Goal: Task Accomplishment & Management: Complete application form

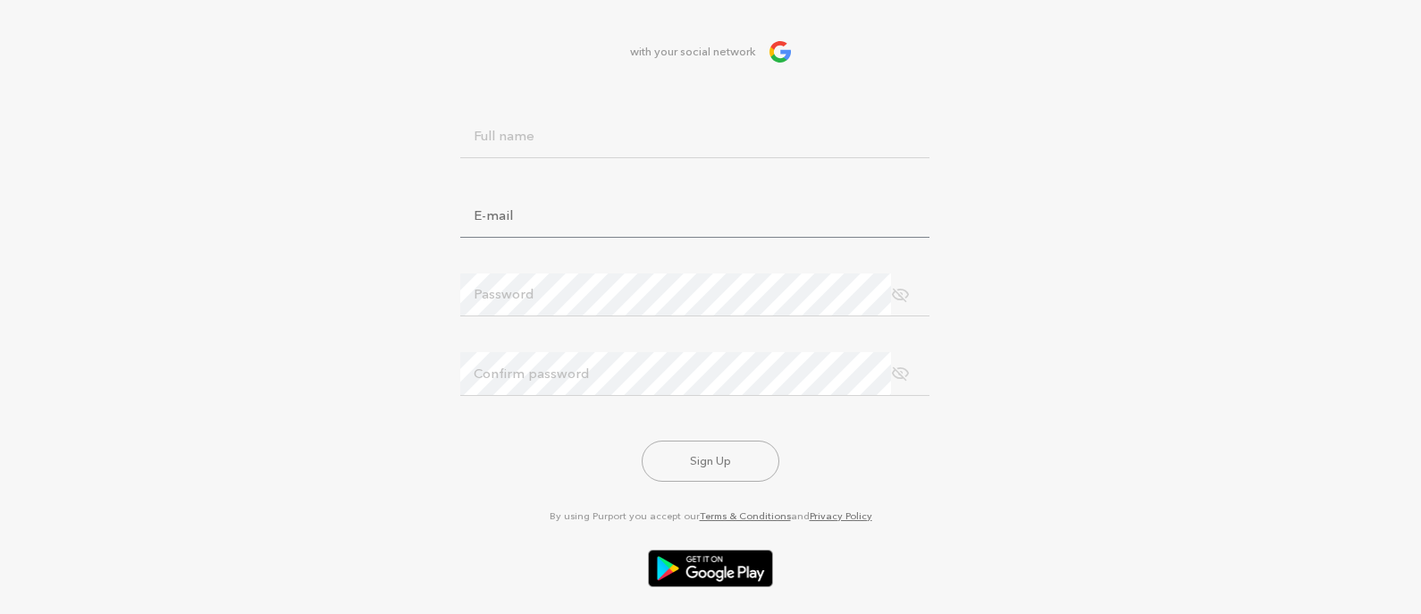
scroll to position [93, 0]
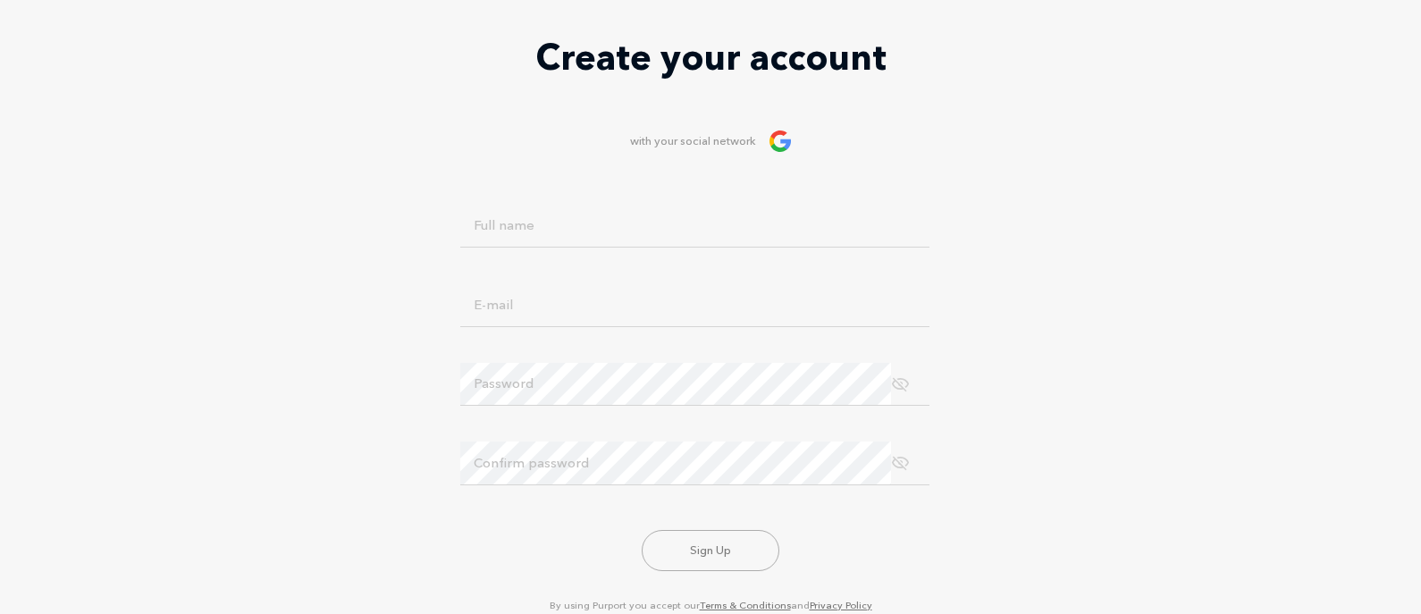
click at [779, 148] on img at bounding box center [779, 140] width 21 height 21
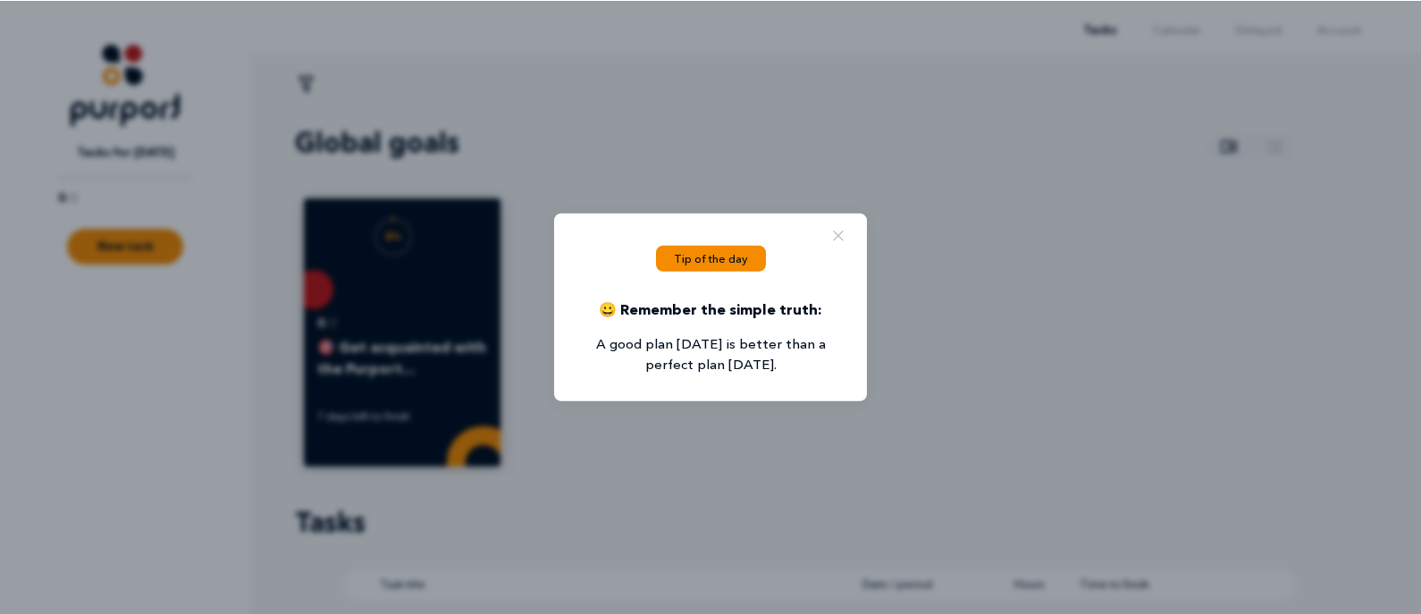
click at [849, 242] on button "Close popup" at bounding box center [837, 233] width 21 height 23
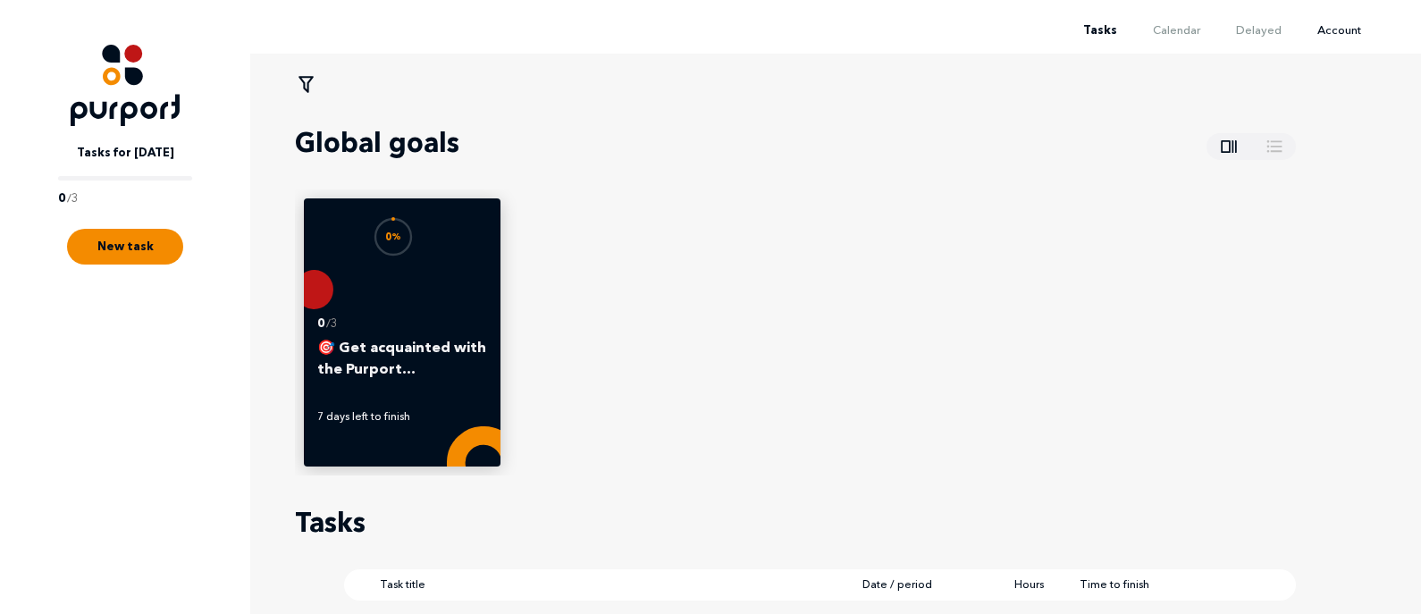
click at [1327, 34] on span "Account" at bounding box center [1339, 29] width 44 height 14
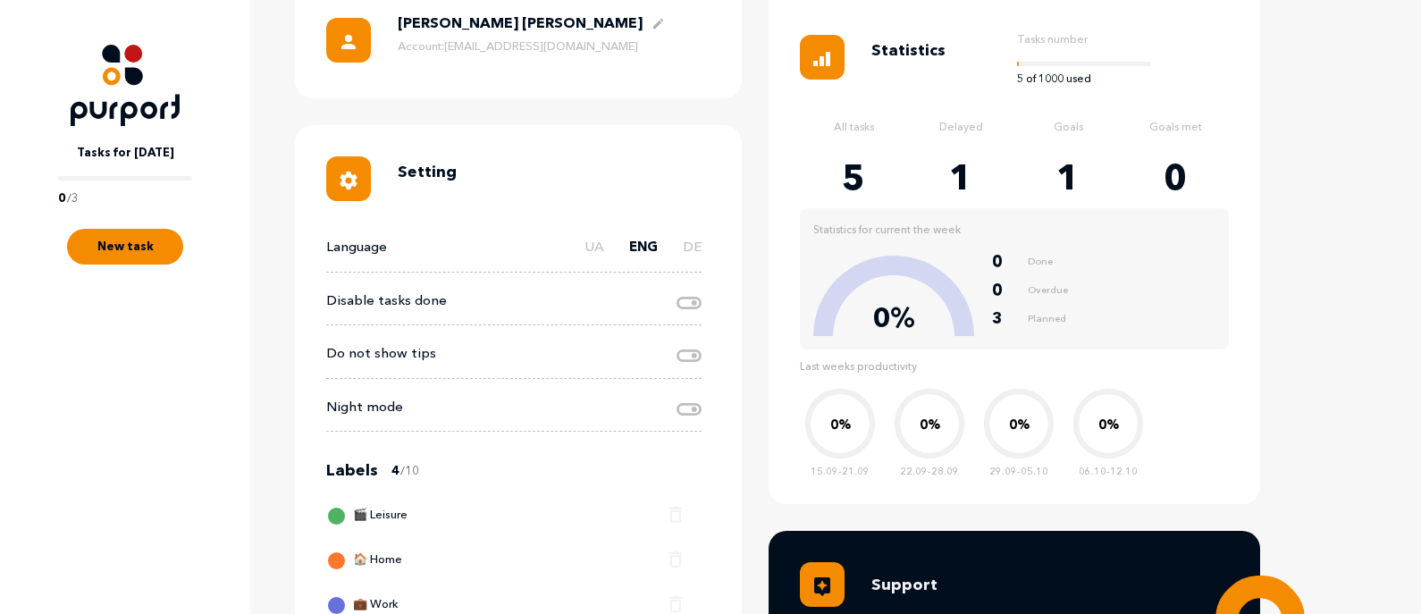
scroll to position [268, 0]
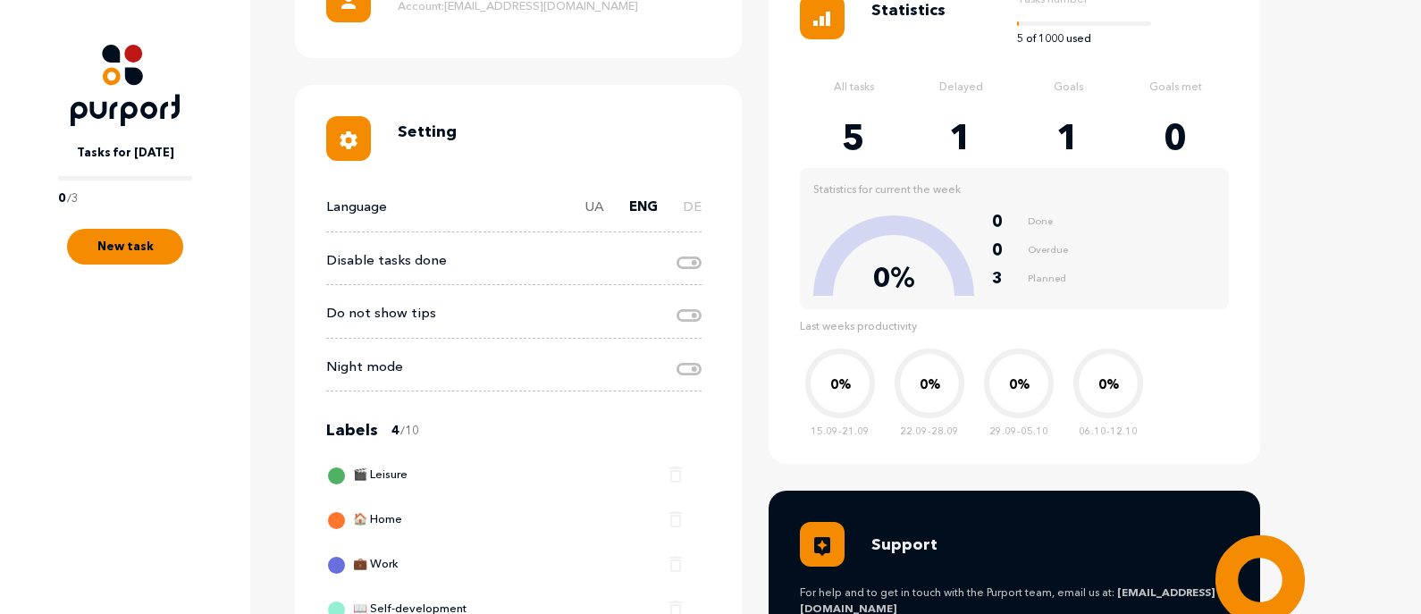
click at [599, 206] on label "UA" at bounding box center [594, 214] width 20 height 35
click at [558, 196] on input "UA" at bounding box center [558, 196] width 0 height 0
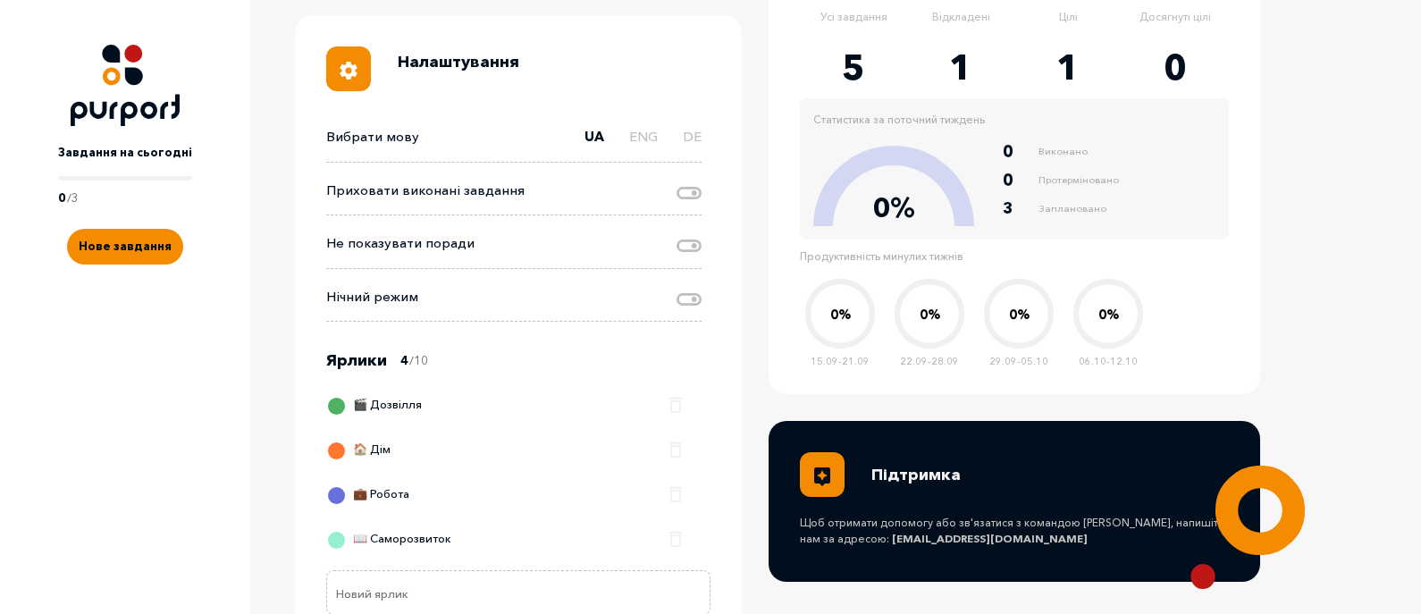
scroll to position [357, 0]
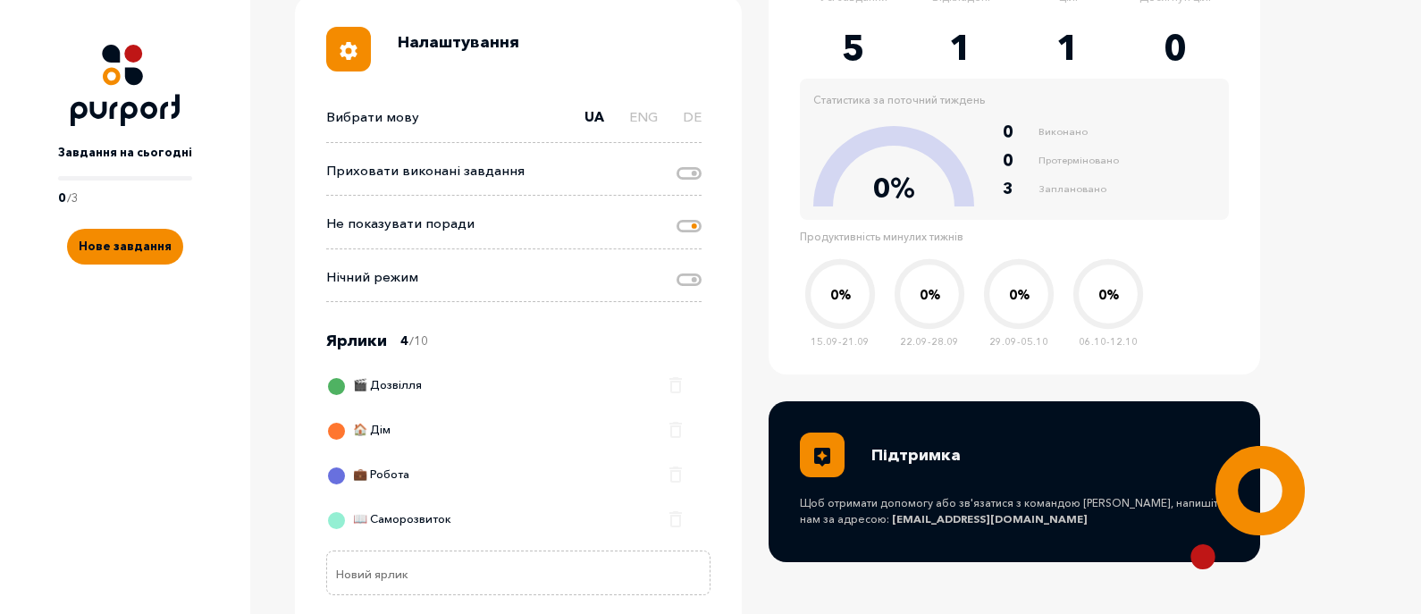
click at [688, 230] on icon at bounding box center [688, 226] width 25 height 13
click at [677, 213] on input "Change advice visibility" at bounding box center [677, 213] width 0 height 0
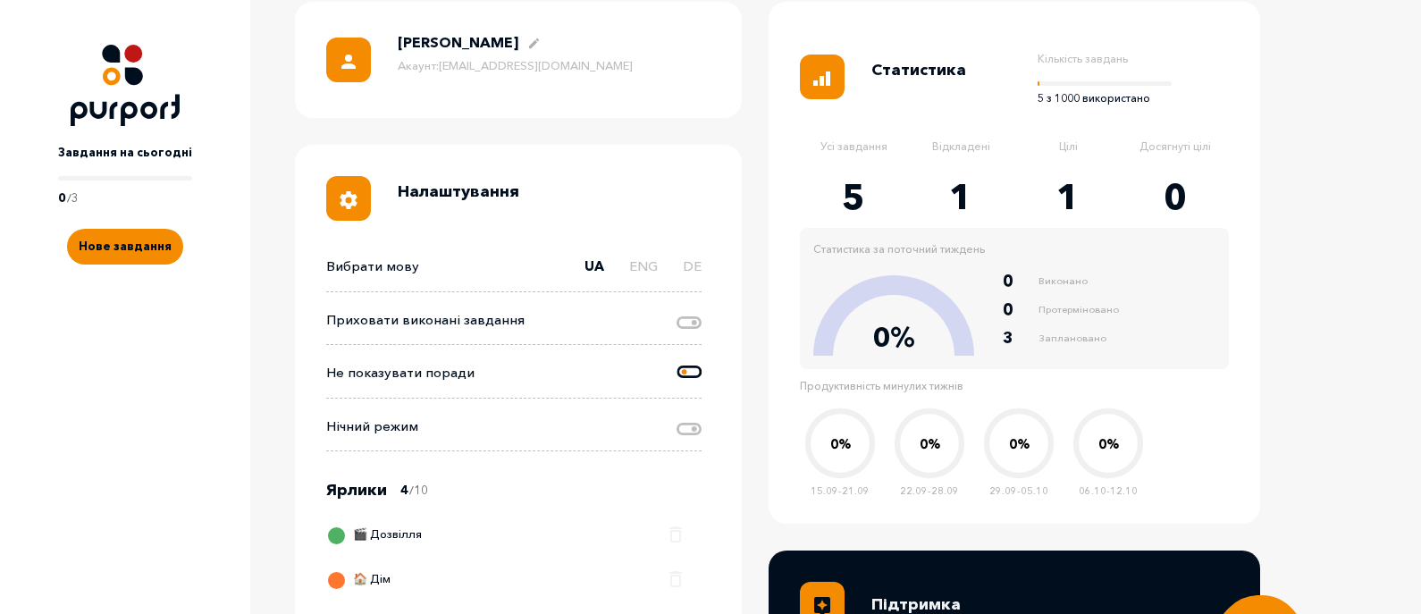
scroll to position [268, 0]
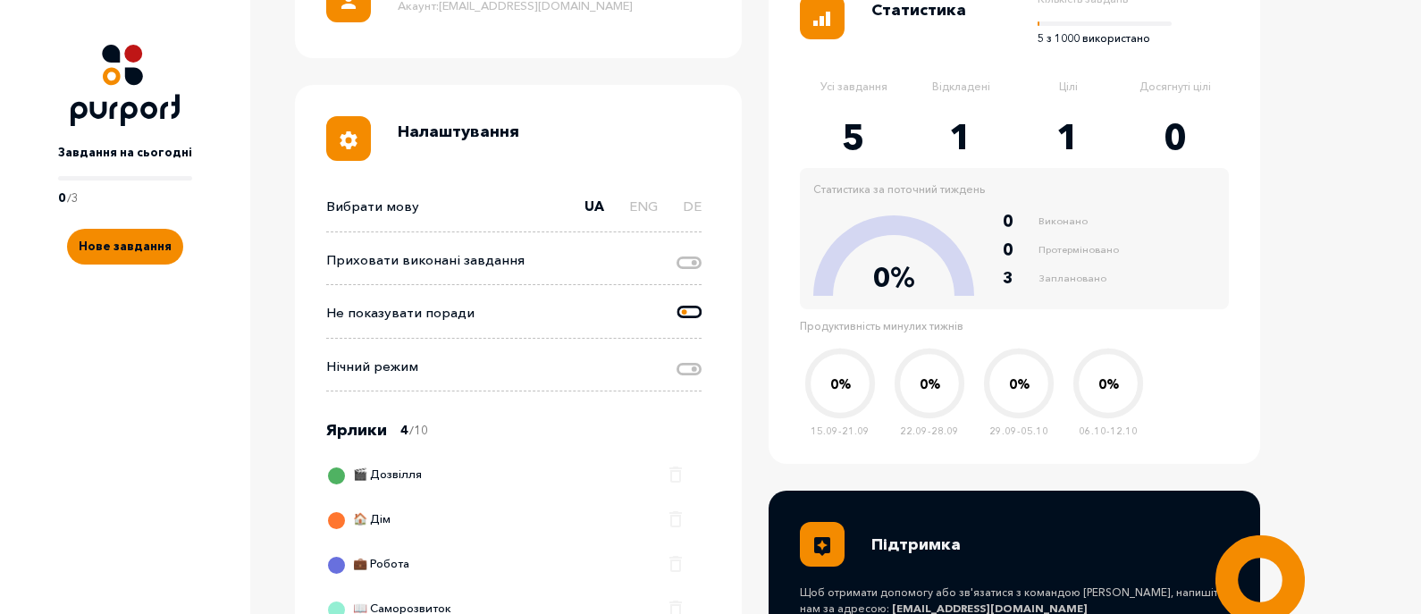
click at [688, 310] on icon at bounding box center [688, 312] width 25 height 13
click at [677, 302] on input "Change advice visibility" at bounding box center [677, 302] width 0 height 0
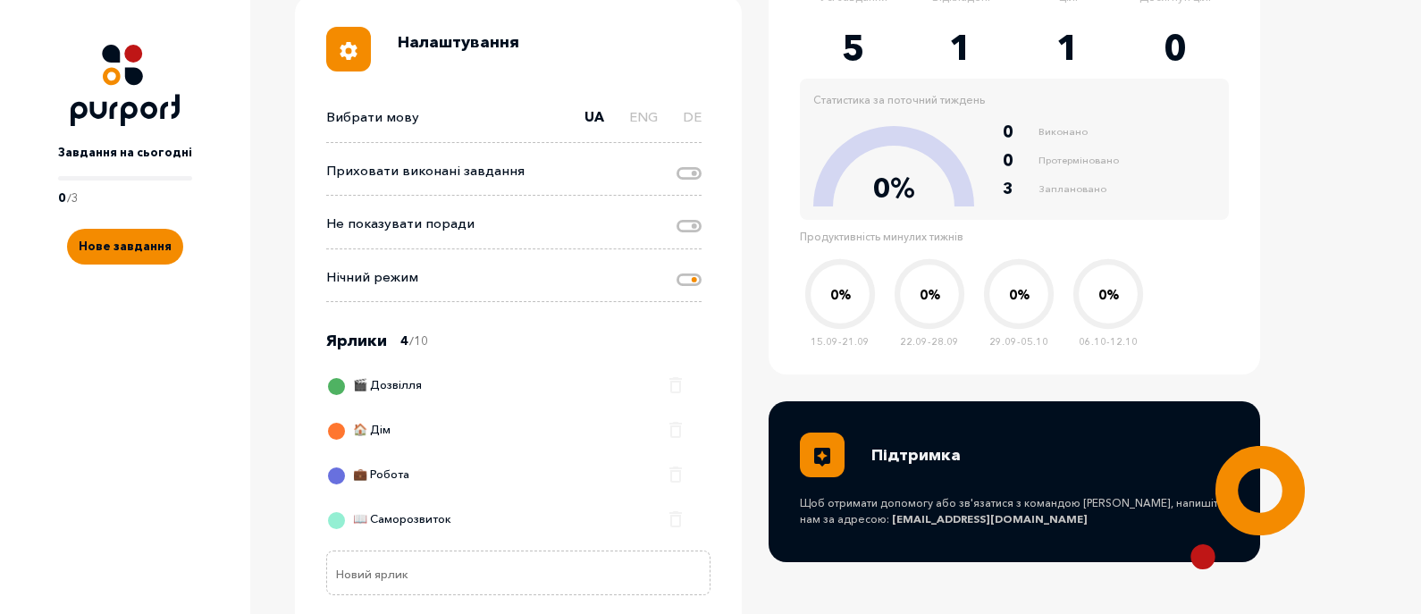
click at [685, 284] on icon at bounding box center [688, 279] width 25 height 13
click at [677, 266] on input "Night Mode" at bounding box center [677, 266] width 0 height 0
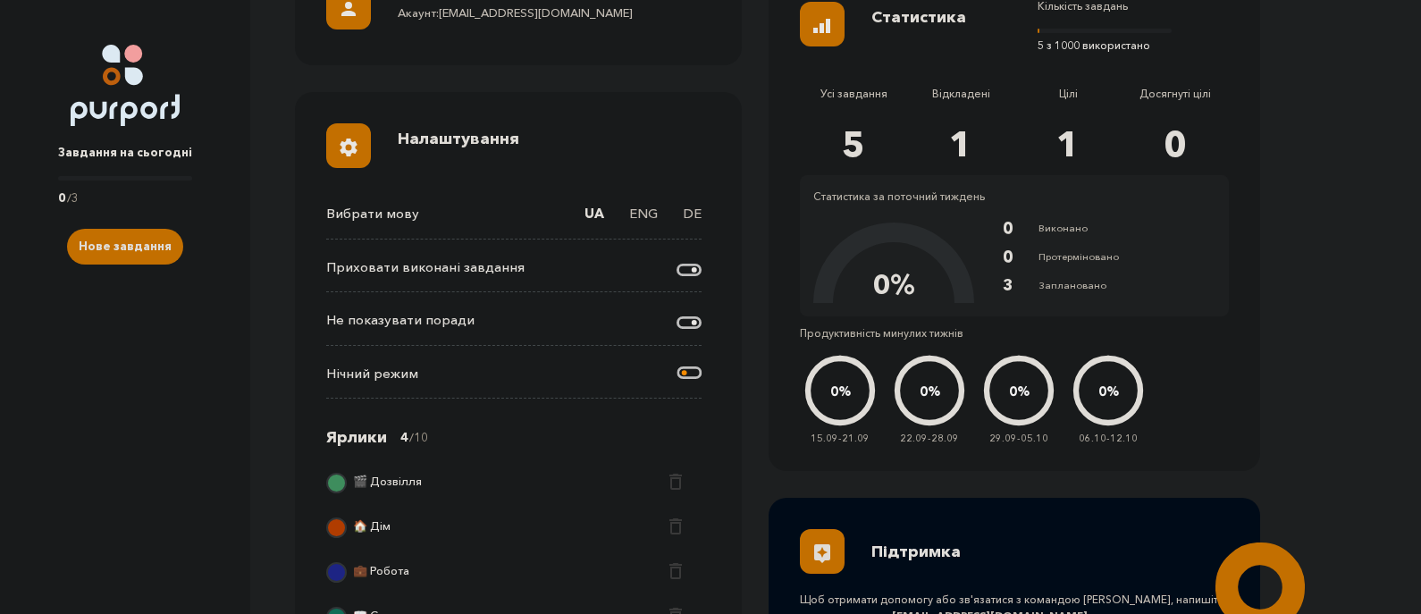
scroll to position [268, 0]
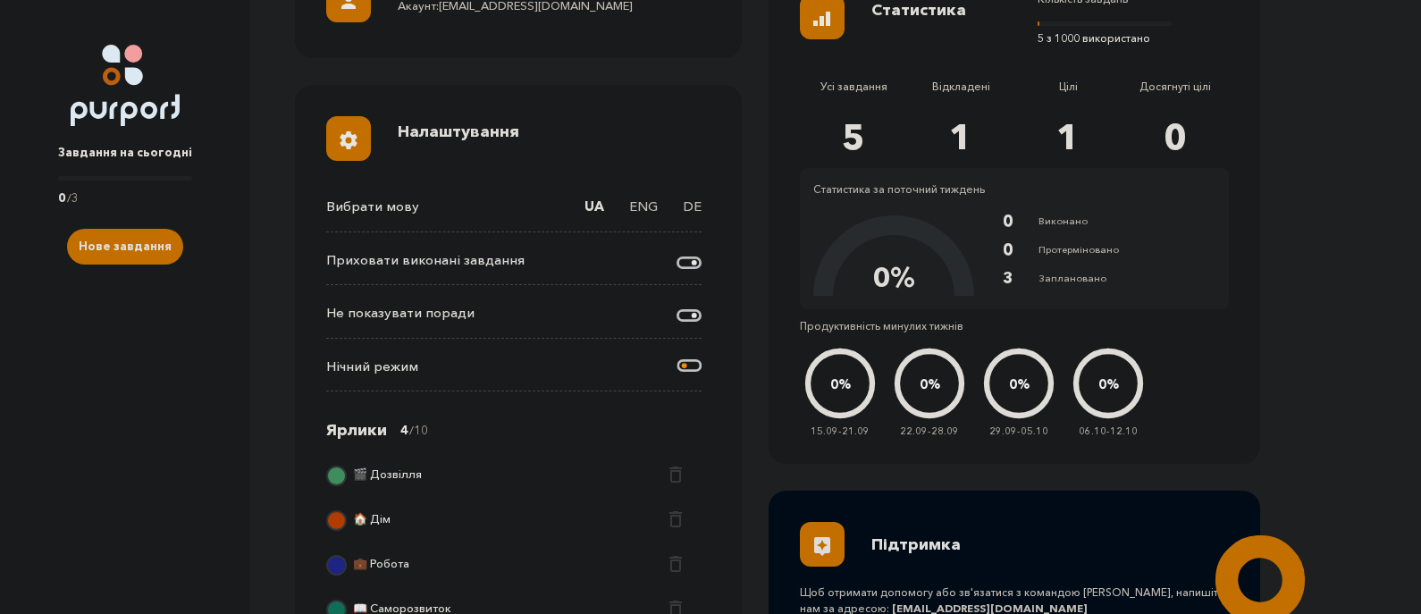
click at [684, 361] on icon at bounding box center [688, 364] width 25 height 13
click at [677, 356] on input "Night Mode" at bounding box center [677, 356] width 0 height 0
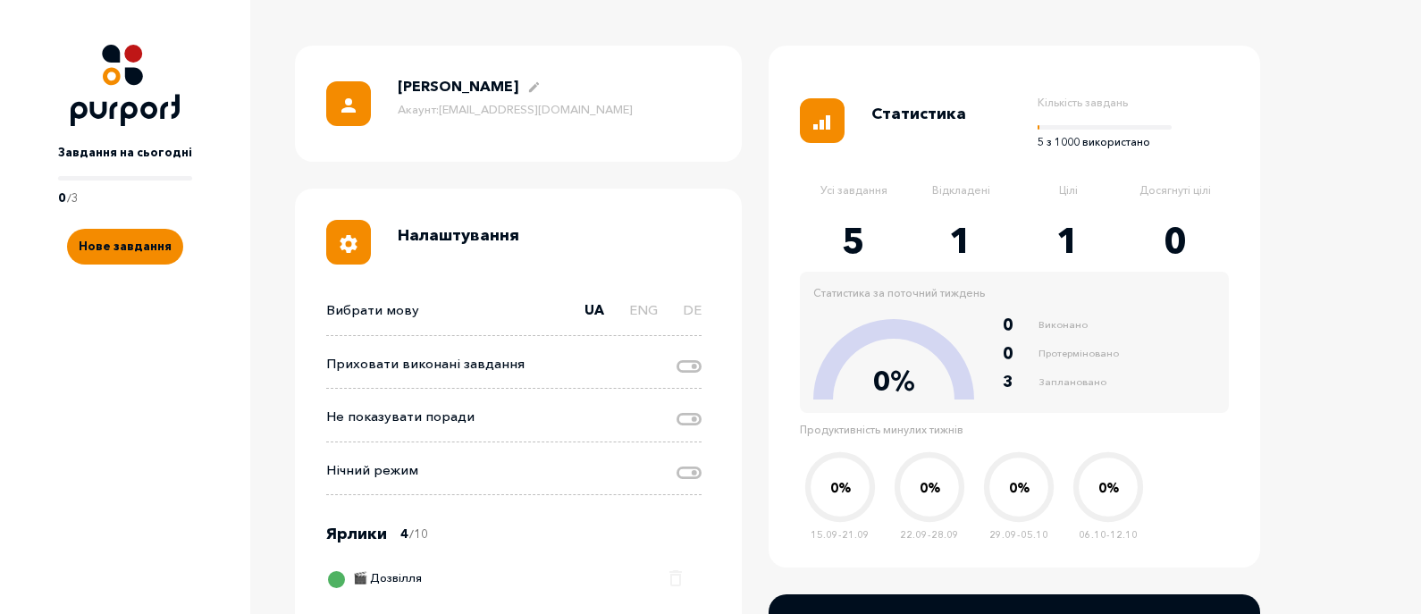
scroll to position [5, 0]
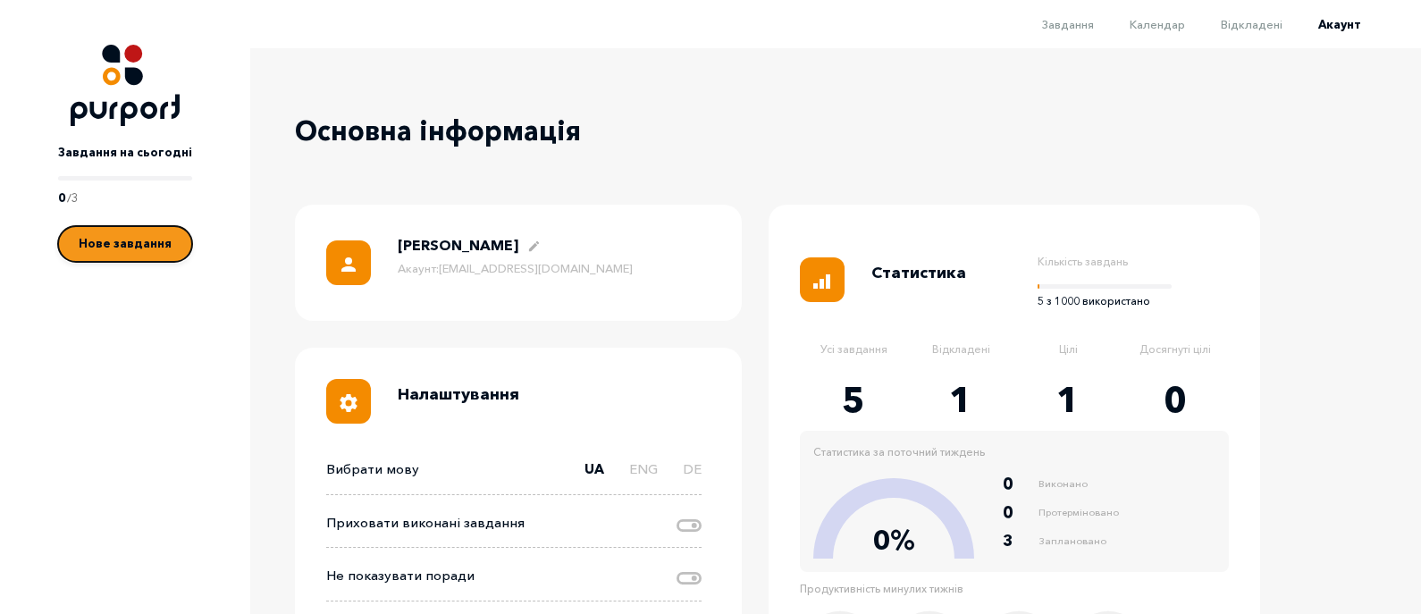
click at [155, 242] on span "Нове завдання" at bounding box center [125, 243] width 93 height 14
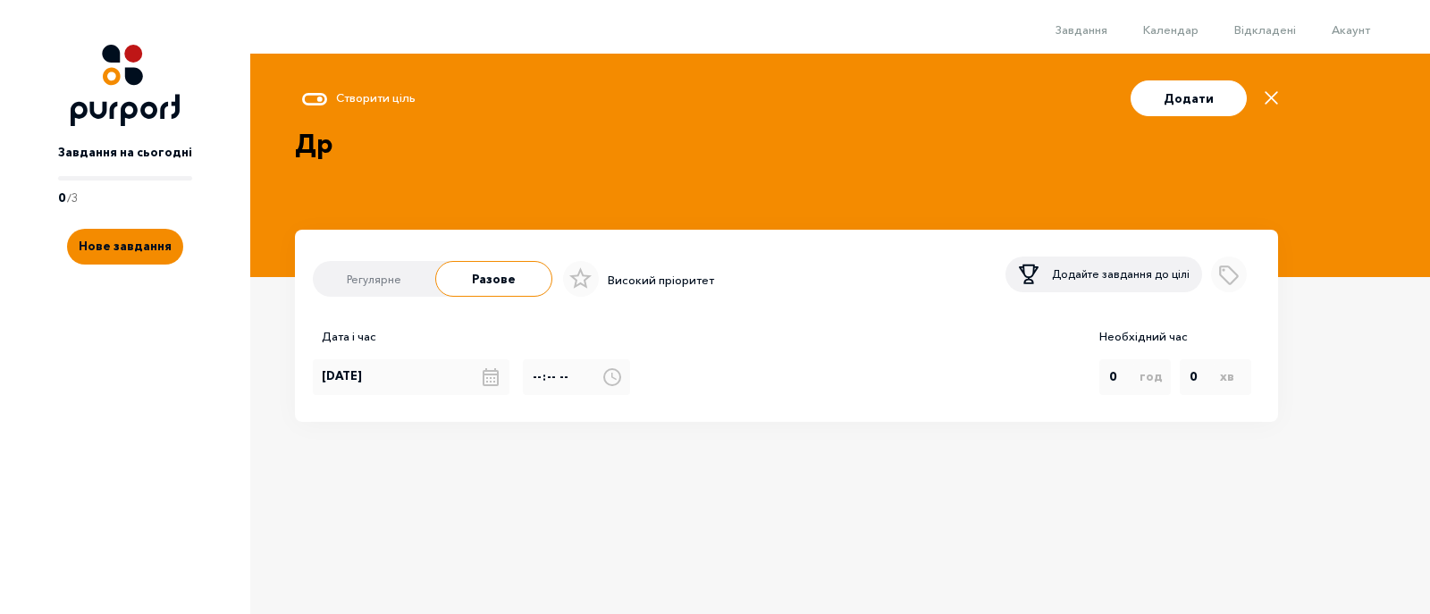
type textarea "Д"
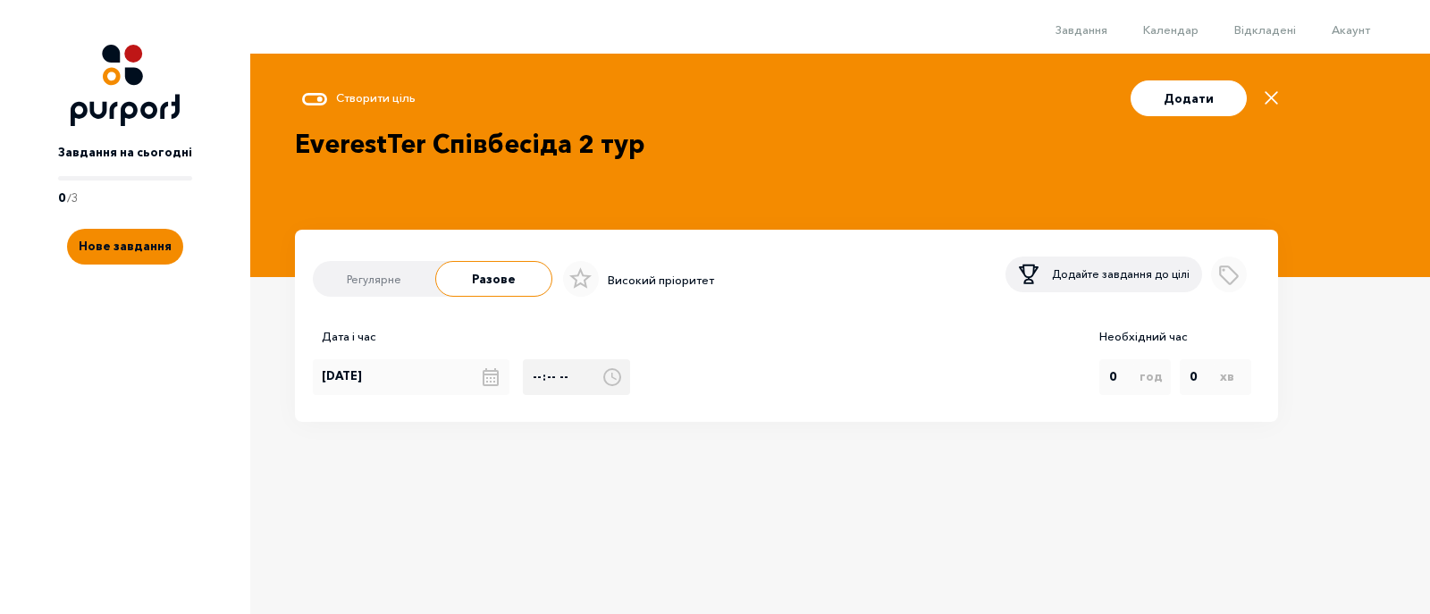
type textarea "EverestTer Співбесіда 2 тур"
click at [549, 376] on input "Select time" at bounding box center [576, 377] width 107 height 36
click at [537, 382] on input "Select time" at bounding box center [576, 377] width 107 height 36
type input "09:30"
select select "1"
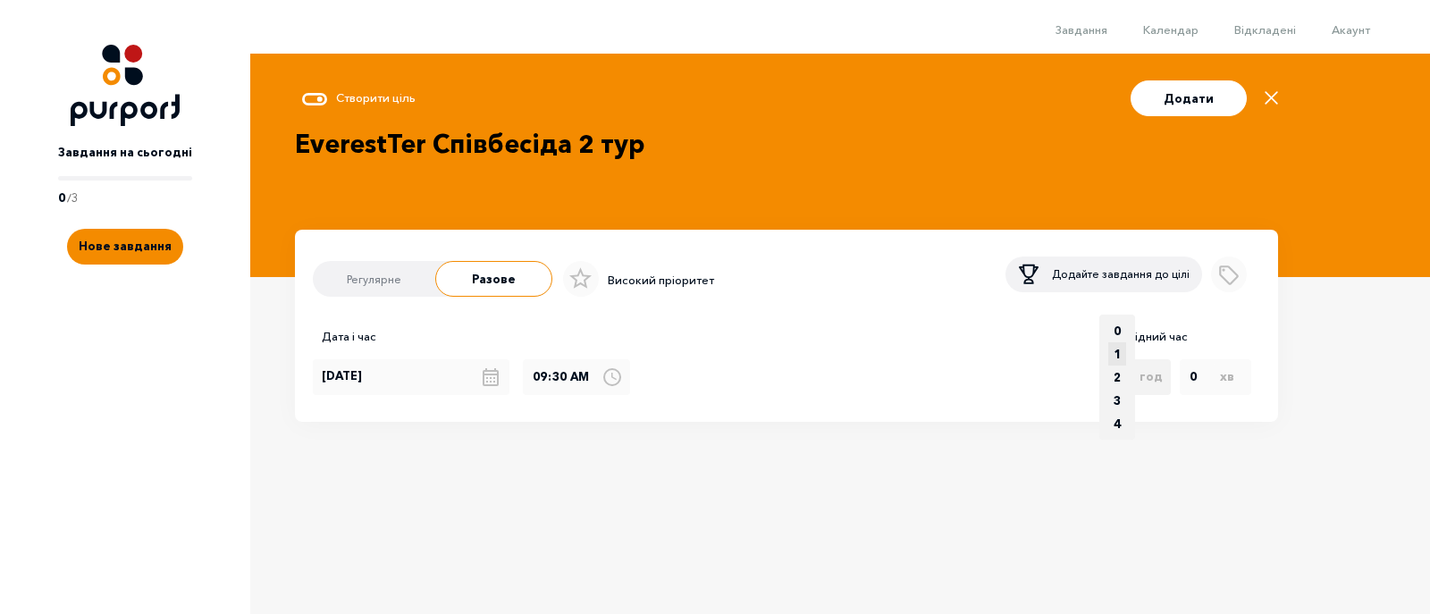
click at [1126, 364] on option "1" at bounding box center [1117, 353] width 18 height 23
click at [546, 383] on input "09:30" at bounding box center [576, 377] width 107 height 36
click at [557, 383] on input "09:30" at bounding box center [576, 377] width 107 height 36
type input "09:25"
click at [1165, 102] on button "Додати" at bounding box center [1188, 98] width 116 height 36
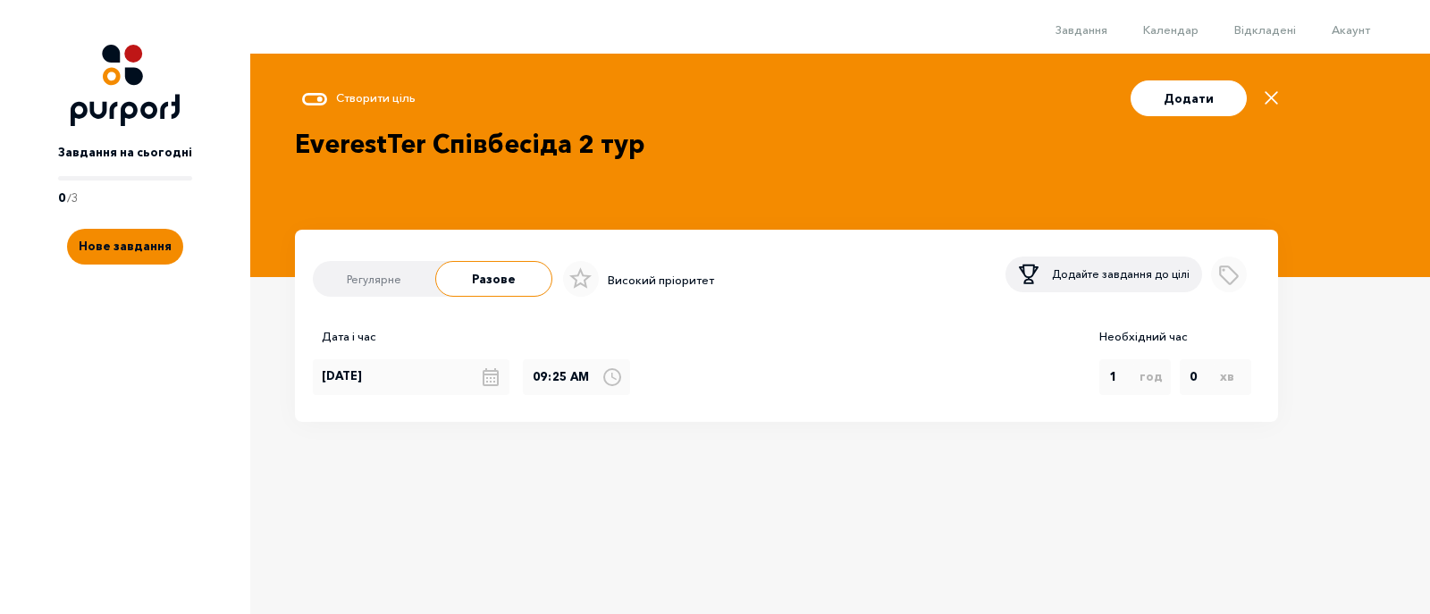
select select "0"
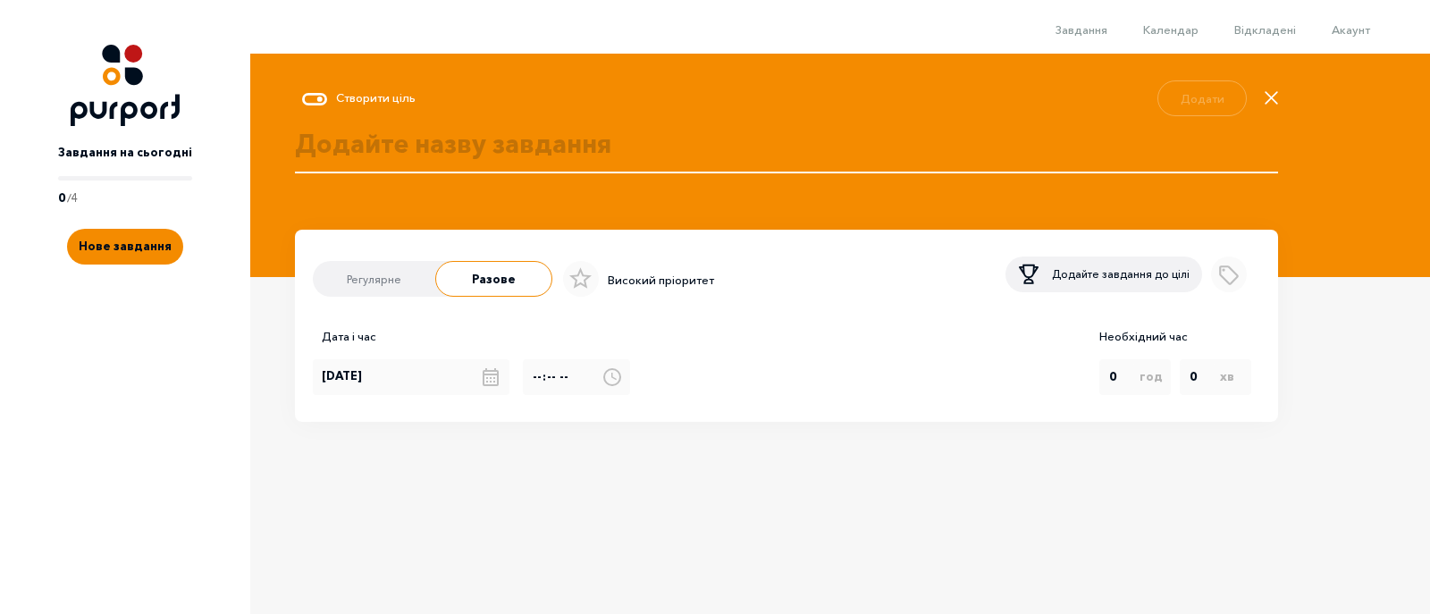
click at [474, 136] on textarea at bounding box center [786, 163] width 983 height 77
type textarea "I"
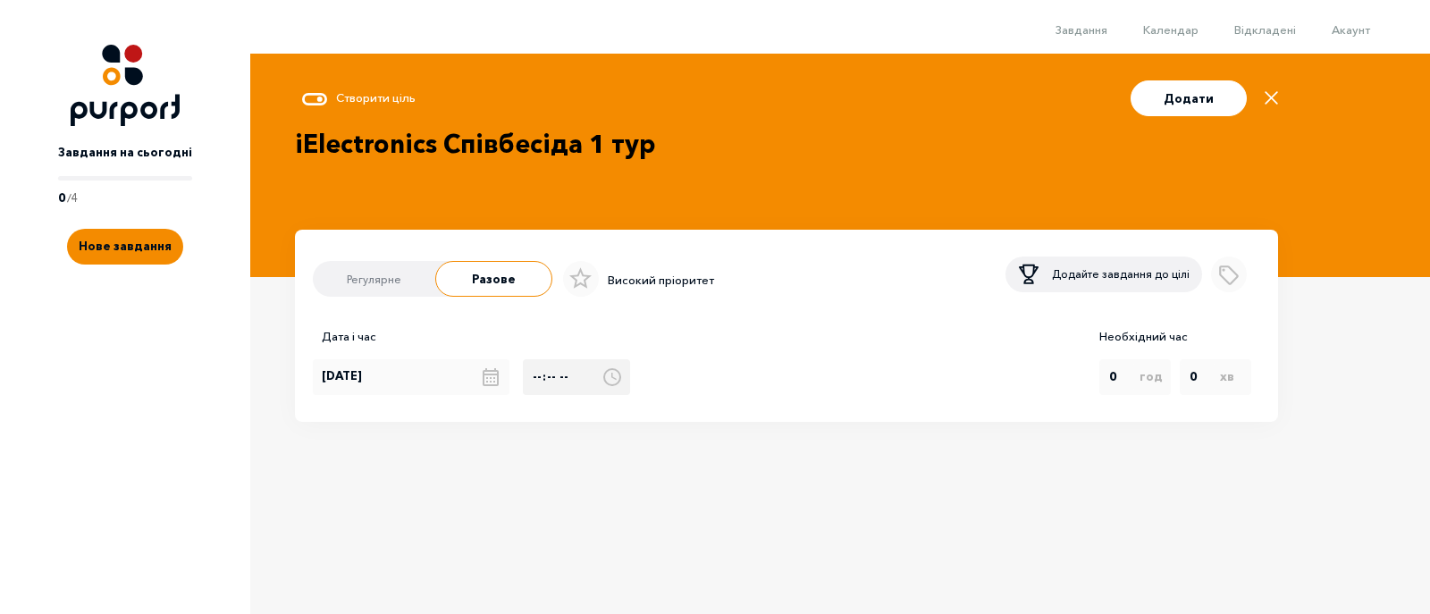
type textarea "iElectronics Співбесіда 1 тур"
click at [539, 382] on input "Select time" at bounding box center [576, 377] width 107 height 36
type input "15:40"
select select "1"
click at [1120, 364] on option "1" at bounding box center [1117, 353] width 18 height 23
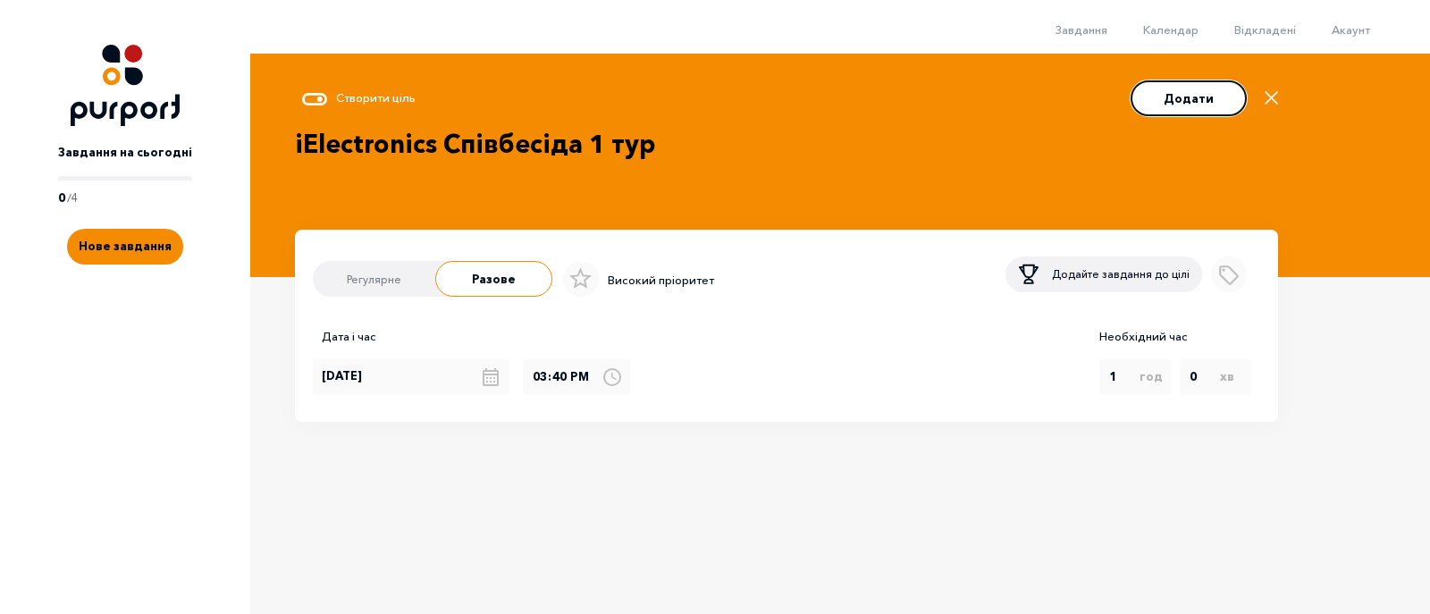
click at [1184, 100] on button "Додати" at bounding box center [1188, 98] width 116 height 36
select select "0"
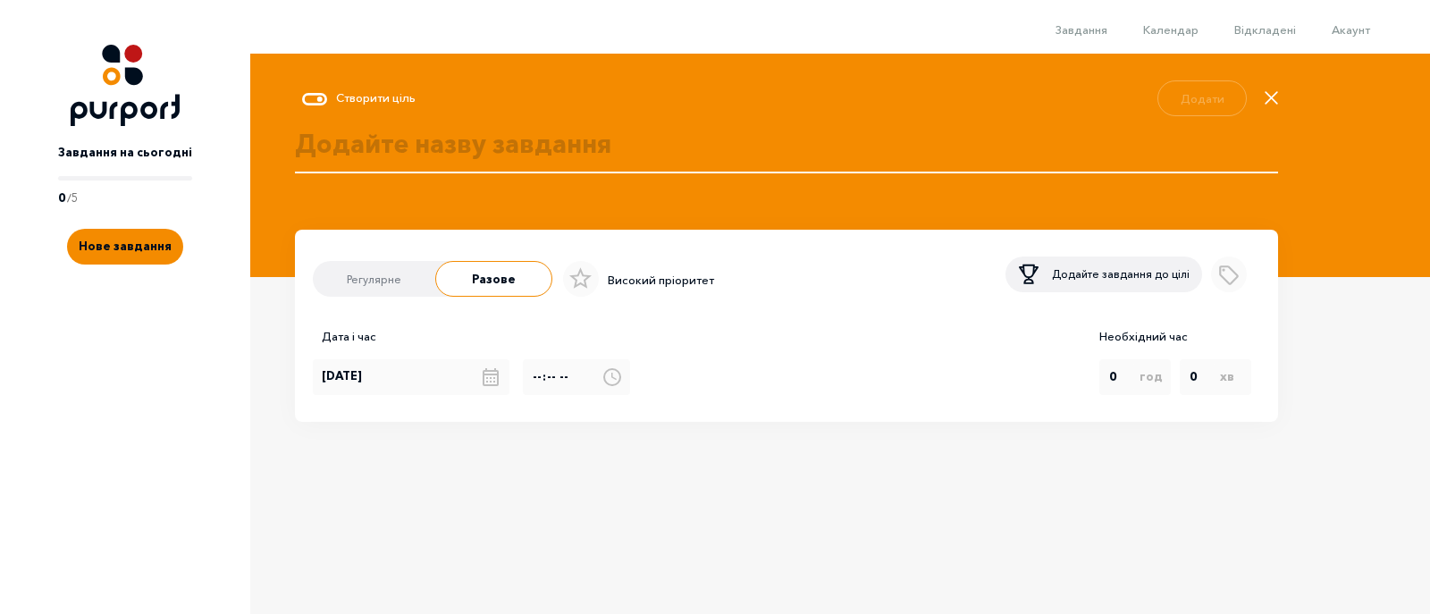
click at [518, 139] on textarea at bounding box center [786, 163] width 983 height 77
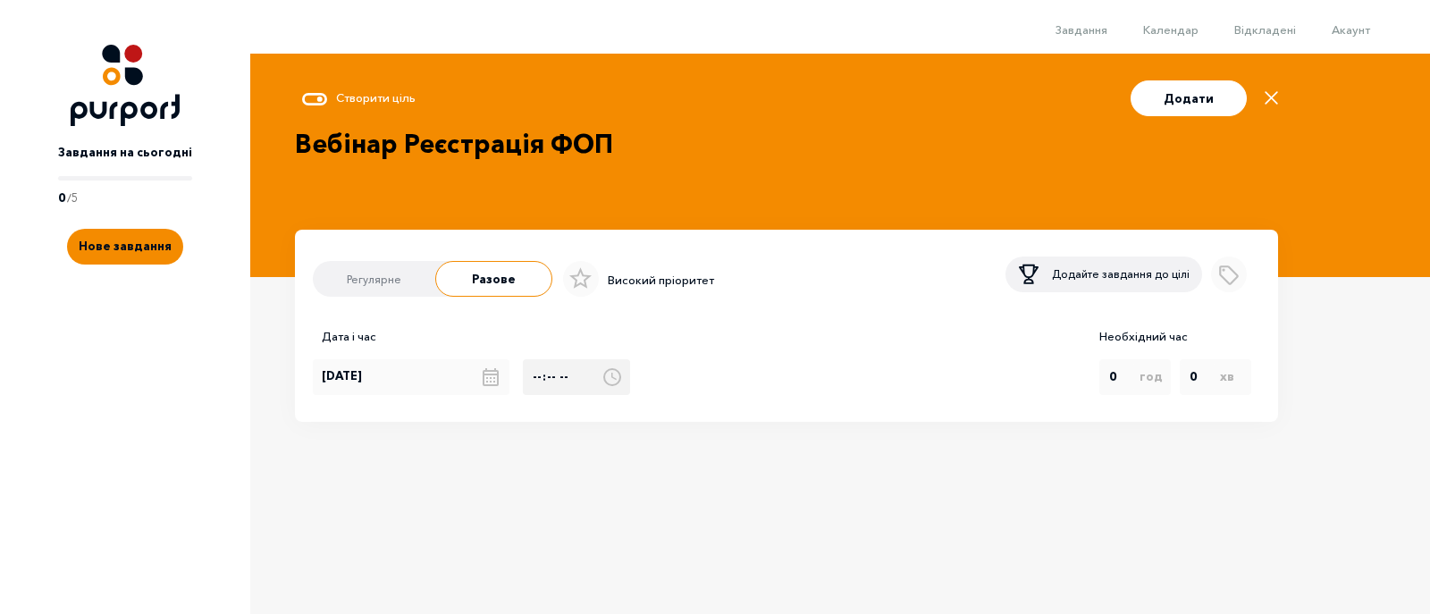
type textarea "Вебінар Реєстрація ФОП"
click at [535, 377] on input "Select time" at bounding box center [576, 377] width 107 height 36
type input "18:50"
select select "2"
click at [1119, 374] on option "2" at bounding box center [1117, 376] width 18 height 23
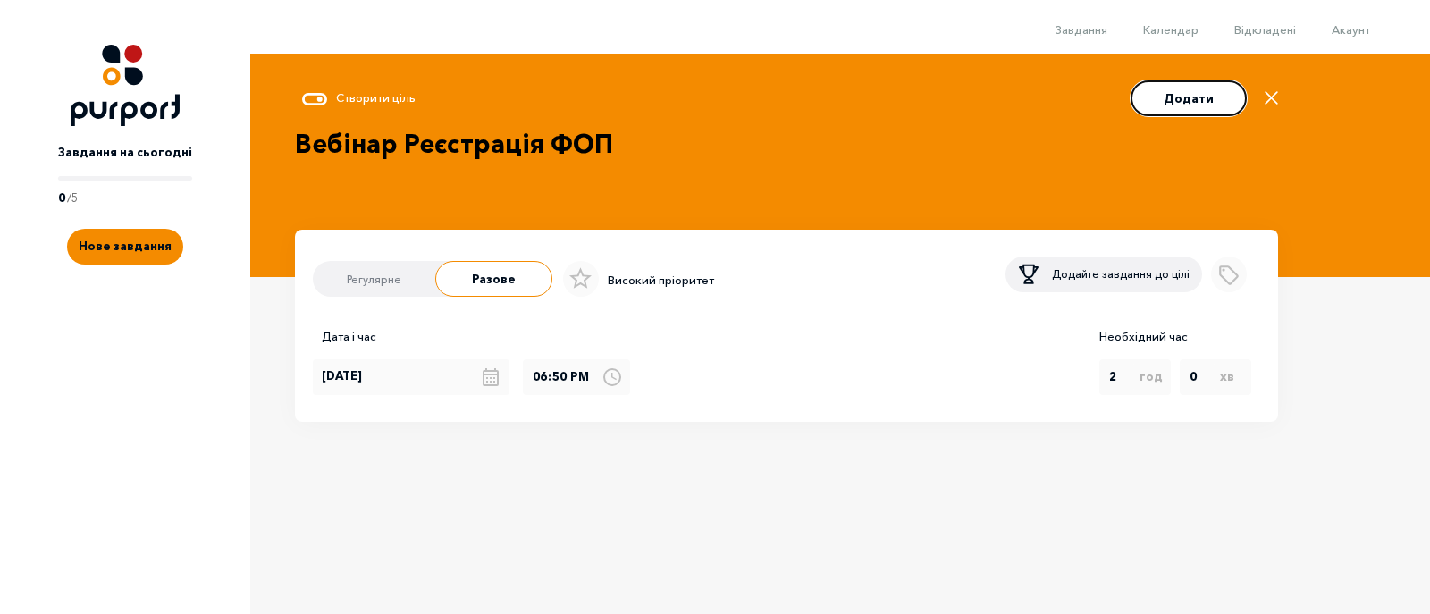
click at [1181, 110] on button "Додати" at bounding box center [1188, 98] width 116 height 36
select select "0"
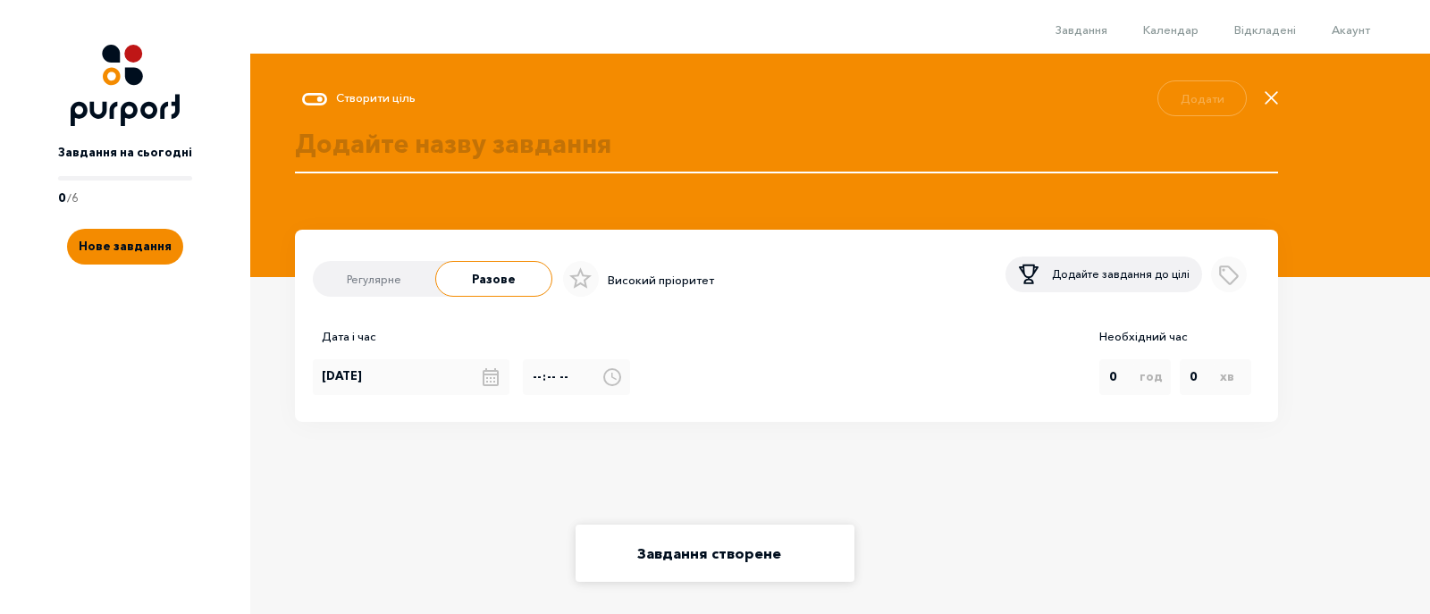
click at [117, 98] on img at bounding box center [125, 85] width 109 height 81
click at [1107, 31] on span "Завдання" at bounding box center [1081, 29] width 52 height 14
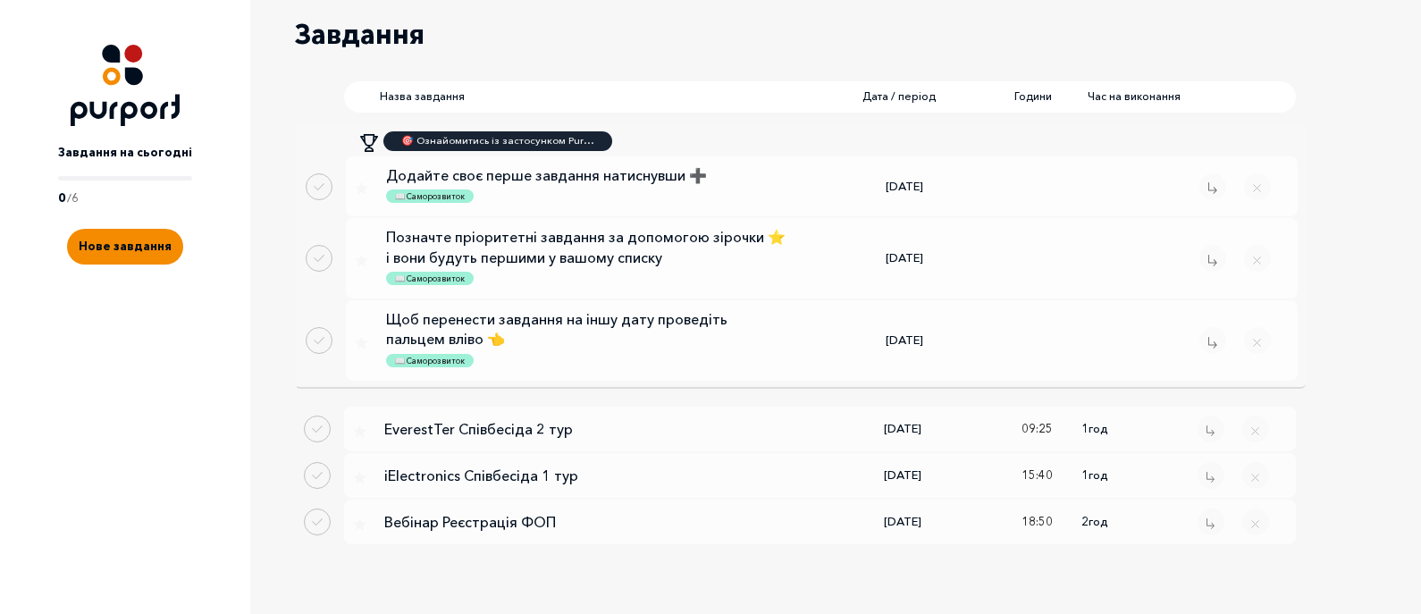
scroll to position [509, 0]
